Goal: Task Accomplishment & Management: Complete application form

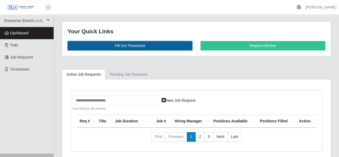
click at [131, 45] on link "Fill Out Timesheet" at bounding box center [129, 45] width 125 height 9
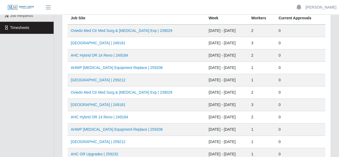
scroll to position [54, 0]
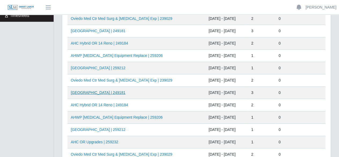
click at [109, 90] on link "[GEOGRAPHIC_DATA] | 249181" at bounding box center [98, 92] width 55 height 4
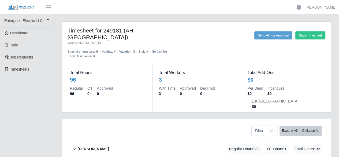
scroll to position [54, 0]
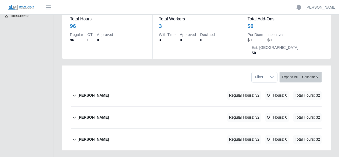
click at [103, 92] on b "[PERSON_NAME]" at bounding box center [92, 95] width 31 height 6
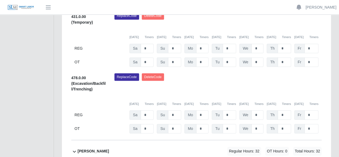
scroll to position [177, 0]
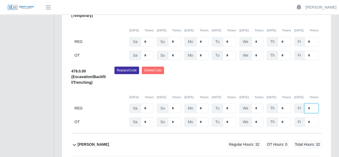
click at [310, 103] on input "*" at bounding box center [311, 107] width 14 height 9
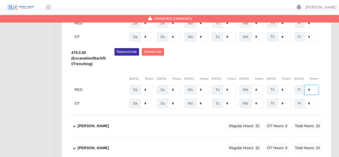
scroll to position [204, 0]
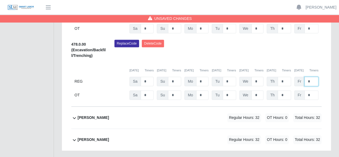
type input "*"
click at [92, 115] on b "[PERSON_NAME]" at bounding box center [92, 118] width 31 height 6
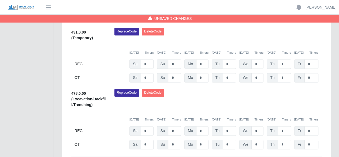
scroll to position [354, 0]
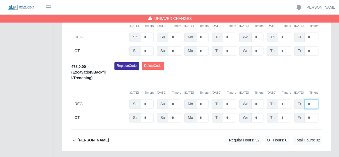
click at [315, 99] on input "*" at bounding box center [311, 103] width 14 height 9
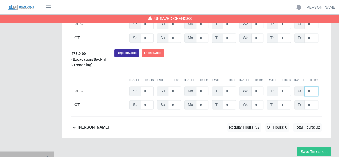
scroll to position [374, 0]
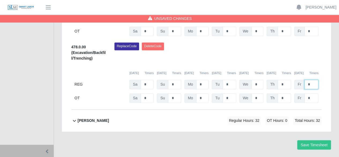
type input "*"
click at [96, 117] on b "[PERSON_NAME]" at bounding box center [92, 120] width 31 height 6
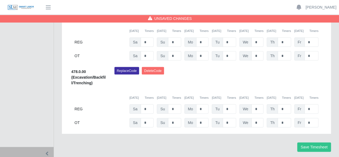
scroll to position [525, 0]
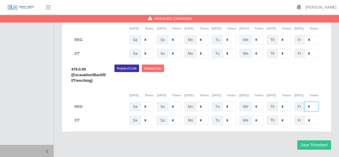
click at [316, 102] on input "*" at bounding box center [311, 106] width 14 height 9
type input "*"
click at [314, 140] on button "Save Timesheet" at bounding box center [314, 144] width 34 height 9
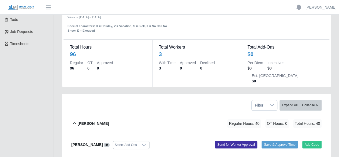
scroll to position [0, 0]
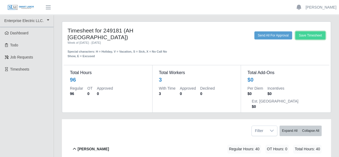
click at [305, 33] on button "Save Timesheet" at bounding box center [310, 35] width 30 height 8
